Goal: Find specific page/section: Find specific page/section

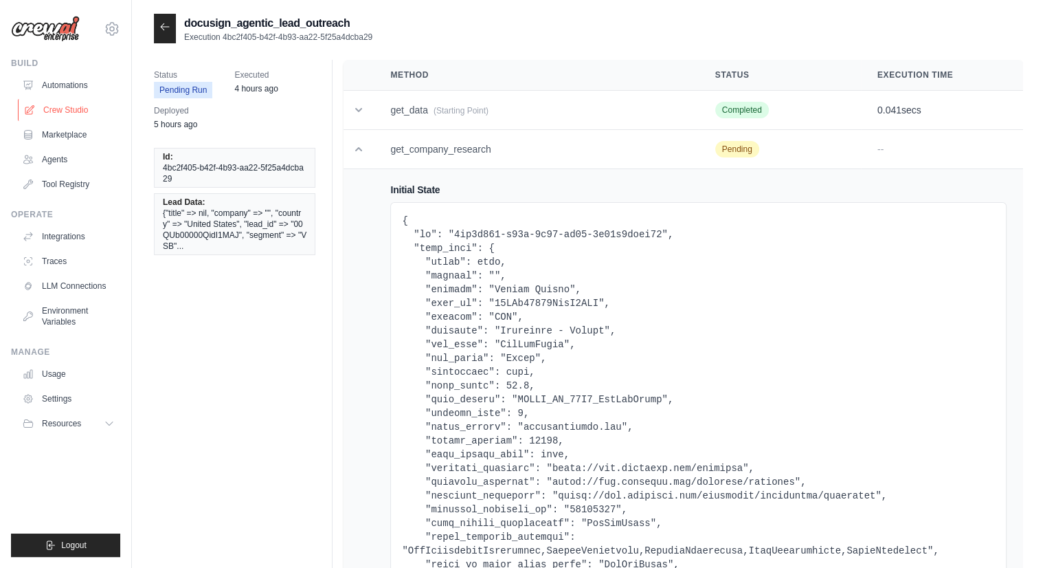
click at [76, 105] on link "Crew Studio" at bounding box center [70, 110] width 104 height 22
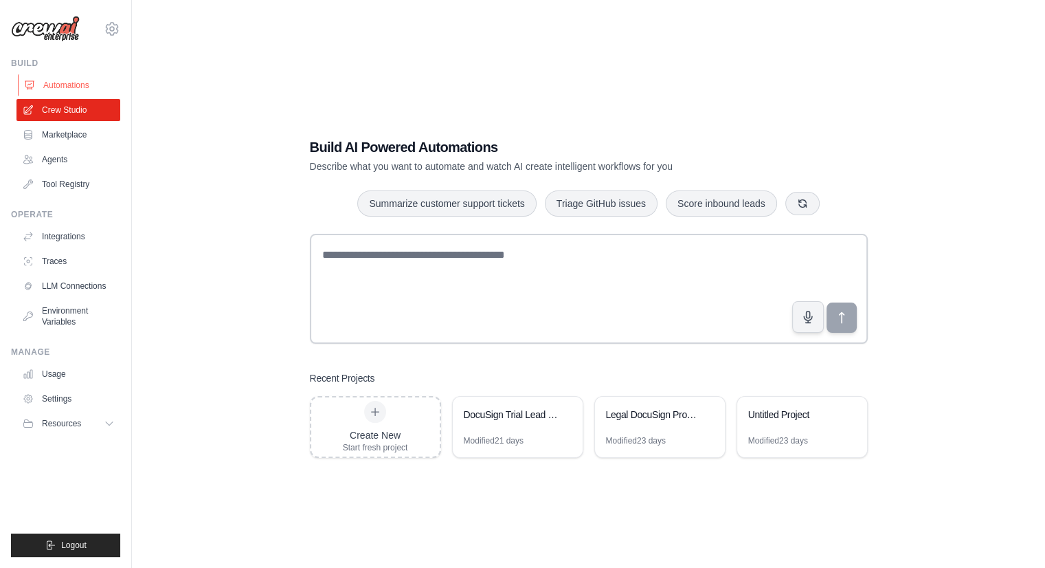
click at [80, 80] on link "Automations" at bounding box center [70, 85] width 104 height 22
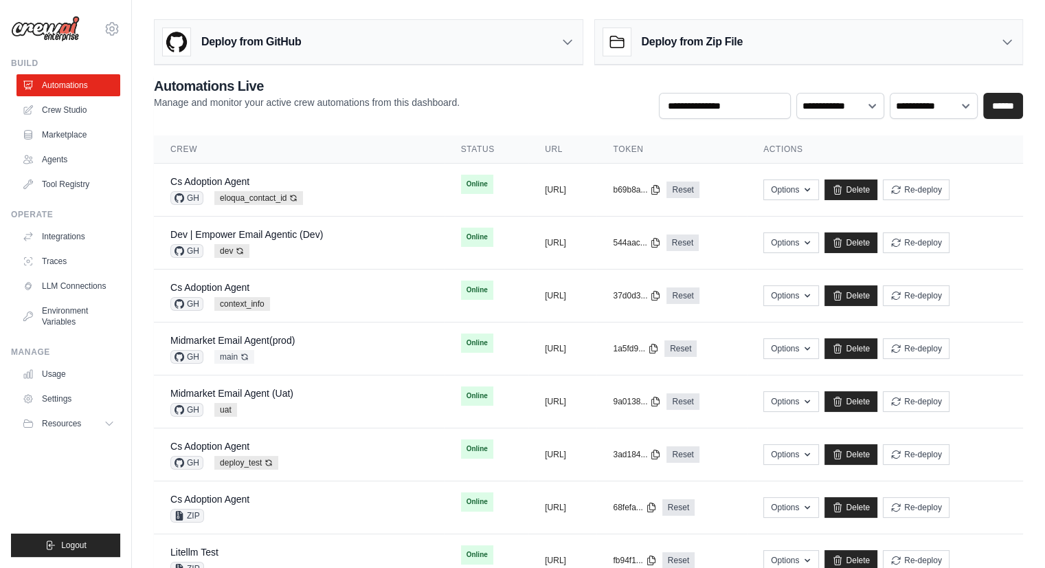
scroll to position [496, 0]
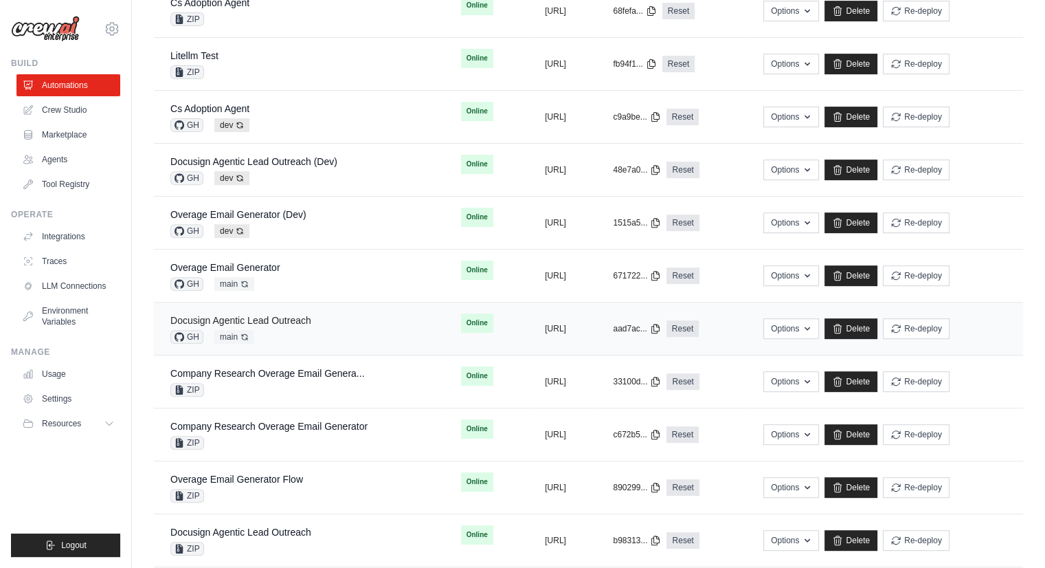
click at [305, 319] on link "Docusign Agentic Lead Outreach" at bounding box center [240, 320] width 141 height 11
